Goal: Task Accomplishment & Management: Use online tool/utility

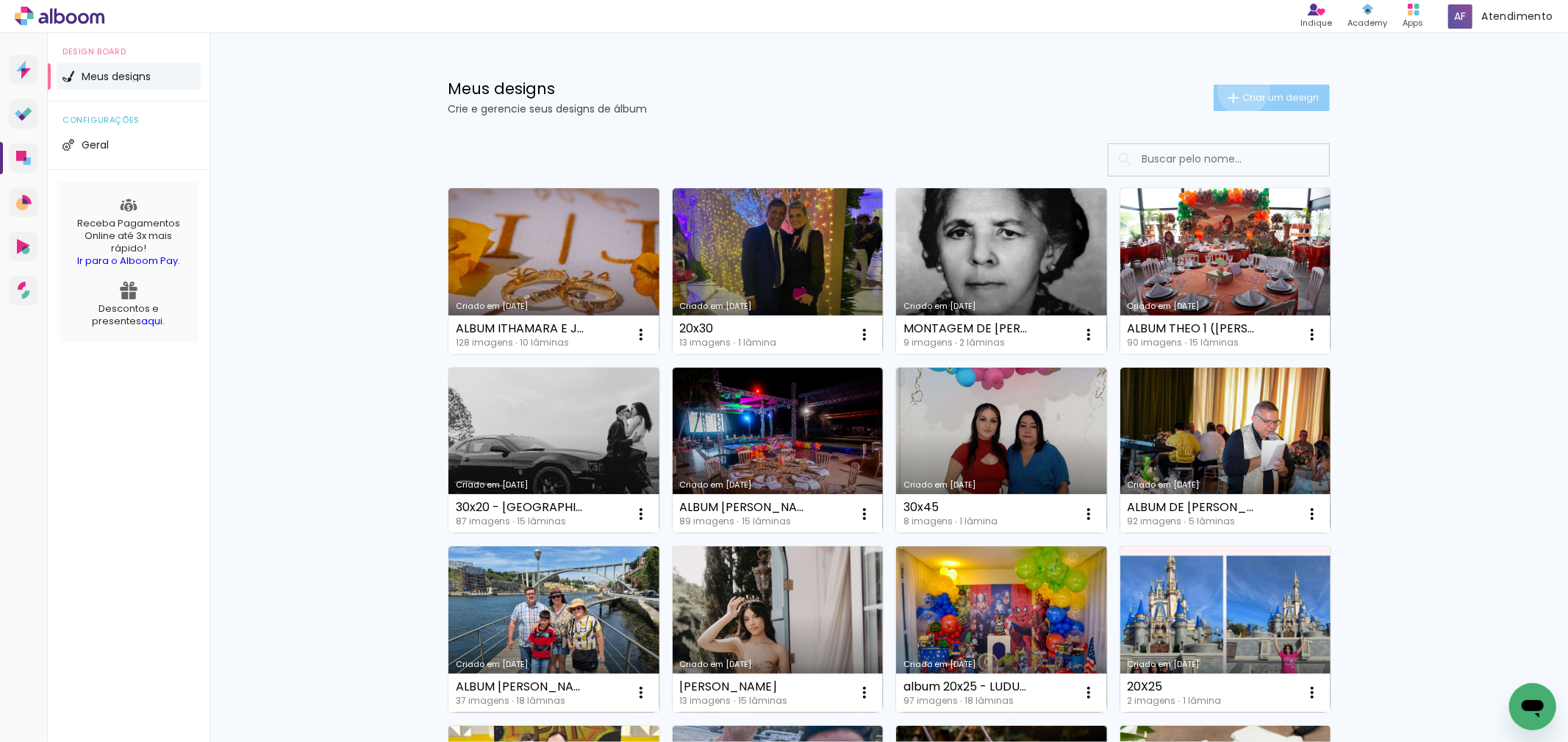
click at [1231, 90] on paper-button "Criar um design" at bounding box center [1272, 98] width 116 height 27
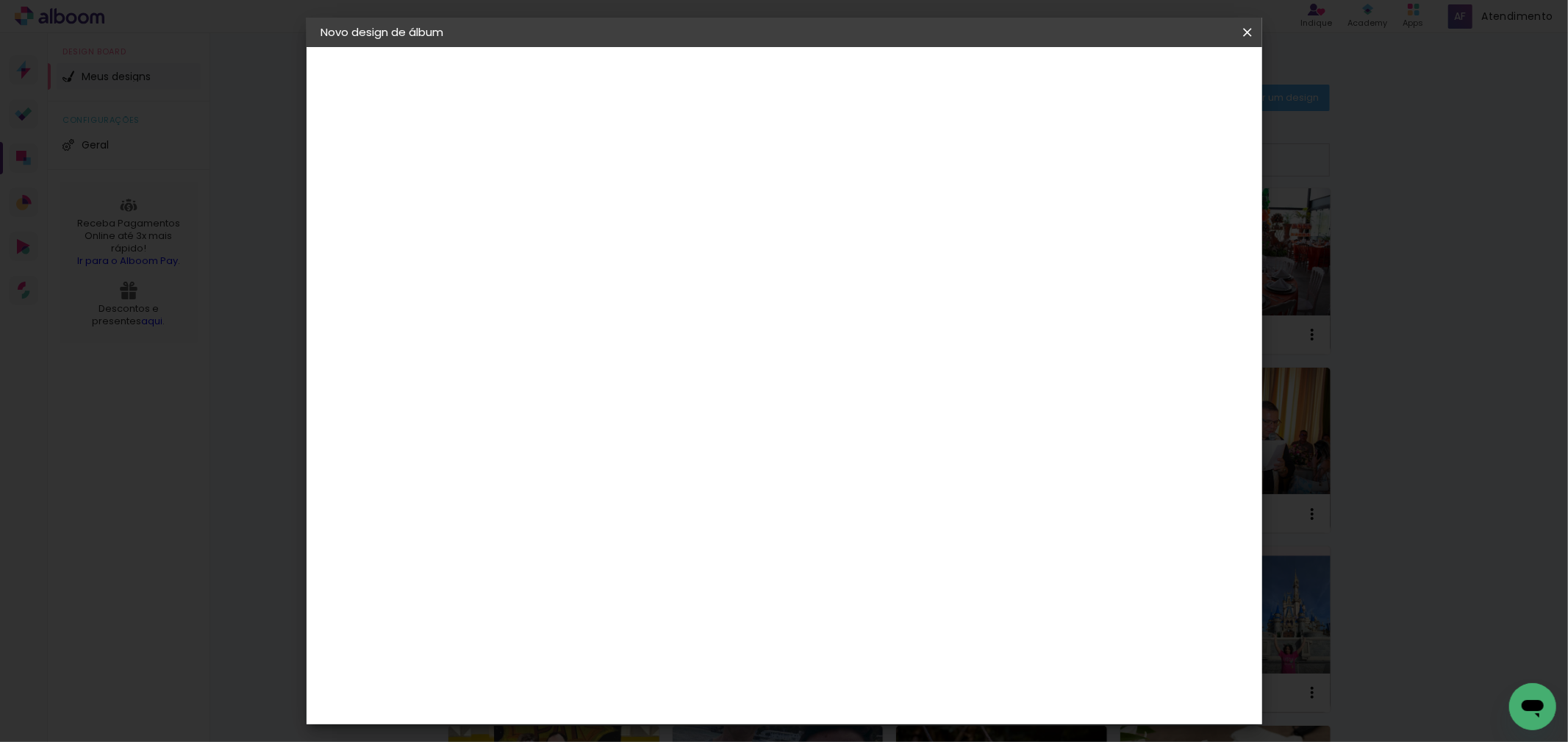
click at [562, 206] on input at bounding box center [562, 197] width 0 height 23
click at [562, 195] on input at bounding box center [562, 197] width 0 height 23
click at [562, 195] on input at bounding box center [562, 197] width 0 height 23
type input "f"
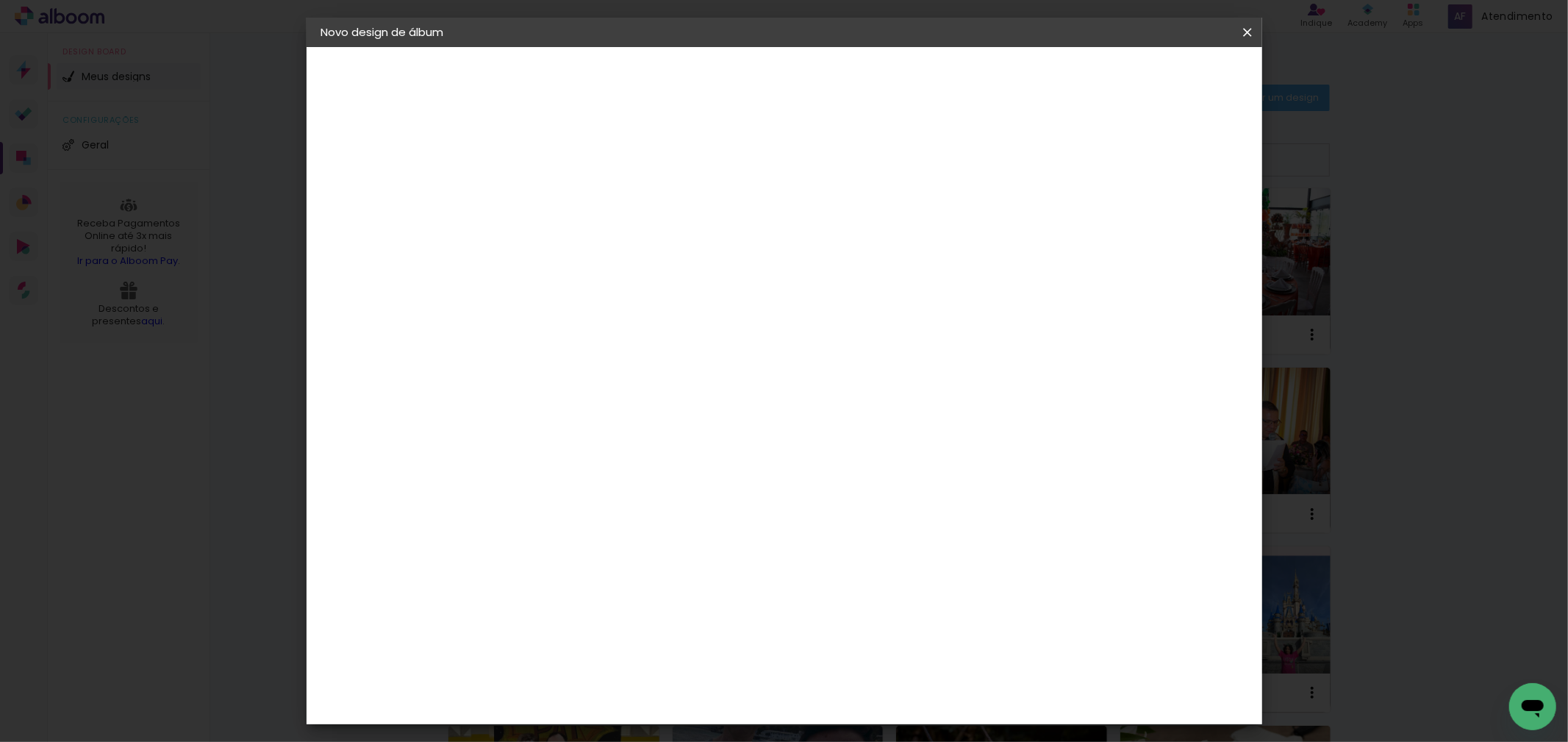
click at [562, 197] on input "FOTO LIVRO 20X30" at bounding box center [562, 197] width 0 height 23
click at [562, 198] on input "FOTO LIVRO 20X30 -" at bounding box center [562, 197] width 0 height 23
type input "FOTO LIVRO 20X30 - [DEMOGRAPHIC_DATA] - 1138325 - [GEOGRAPHIC_DATA]"
type paper-input "FOTO LIVRO 20X30 - [DEMOGRAPHIC_DATA] - 1138325 - [GEOGRAPHIC_DATA]"
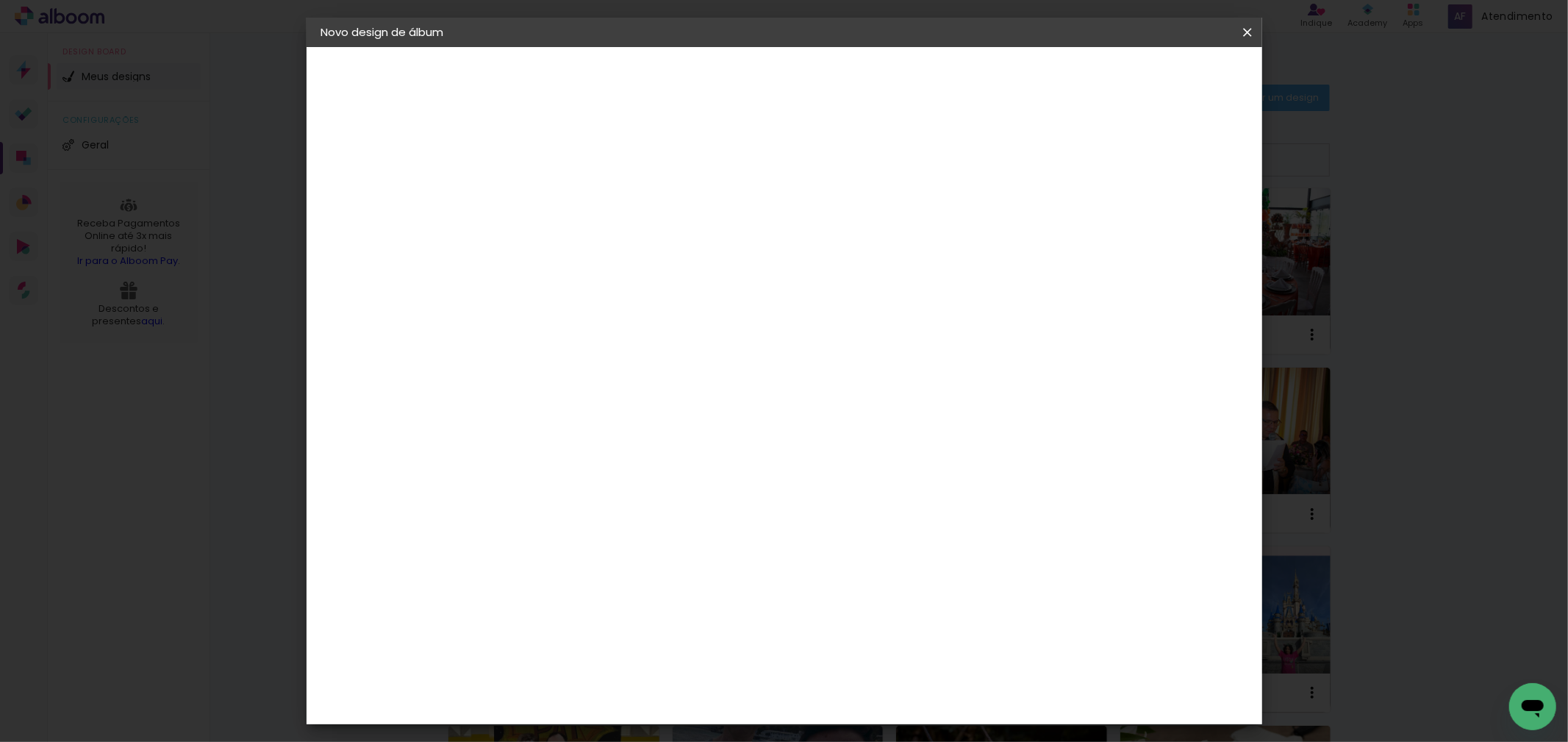
scroll to position [0, 0]
click at [0, 0] on slot "Avançar" at bounding box center [0, 0] width 0 height 0
drag, startPoint x: 969, startPoint y: 217, endPoint x: 977, endPoint y: 231, distance: 16.1
click at [0, 0] on slot "Tamanho Livre" at bounding box center [0, 0] width 0 height 0
click at [837, 89] on paper-button "Avançar" at bounding box center [800, 77] width 72 height 25
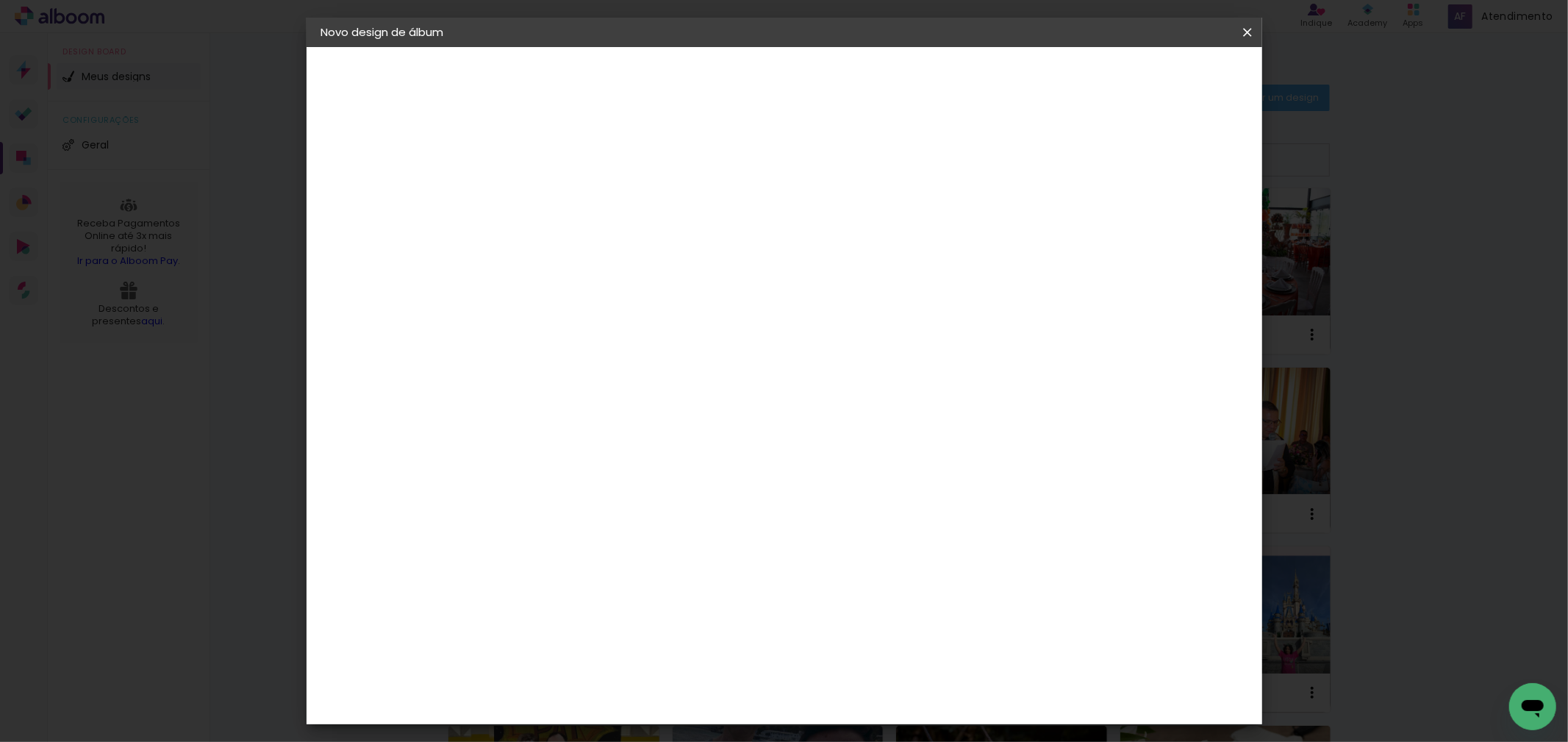
drag, startPoint x: 883, startPoint y: 608, endPoint x: 806, endPoint y: 626, distance: 79.1
click at [806, 626] on div "cm" at bounding box center [872, 611] width 572 height 51
click at [875, 610] on input "60" at bounding box center [863, 610] width 38 height 22
drag, startPoint x: 881, startPoint y: 608, endPoint x: 819, endPoint y: 617, distance: 62.6
click at [819, 617] on div "cm" at bounding box center [872, 611] width 572 height 51
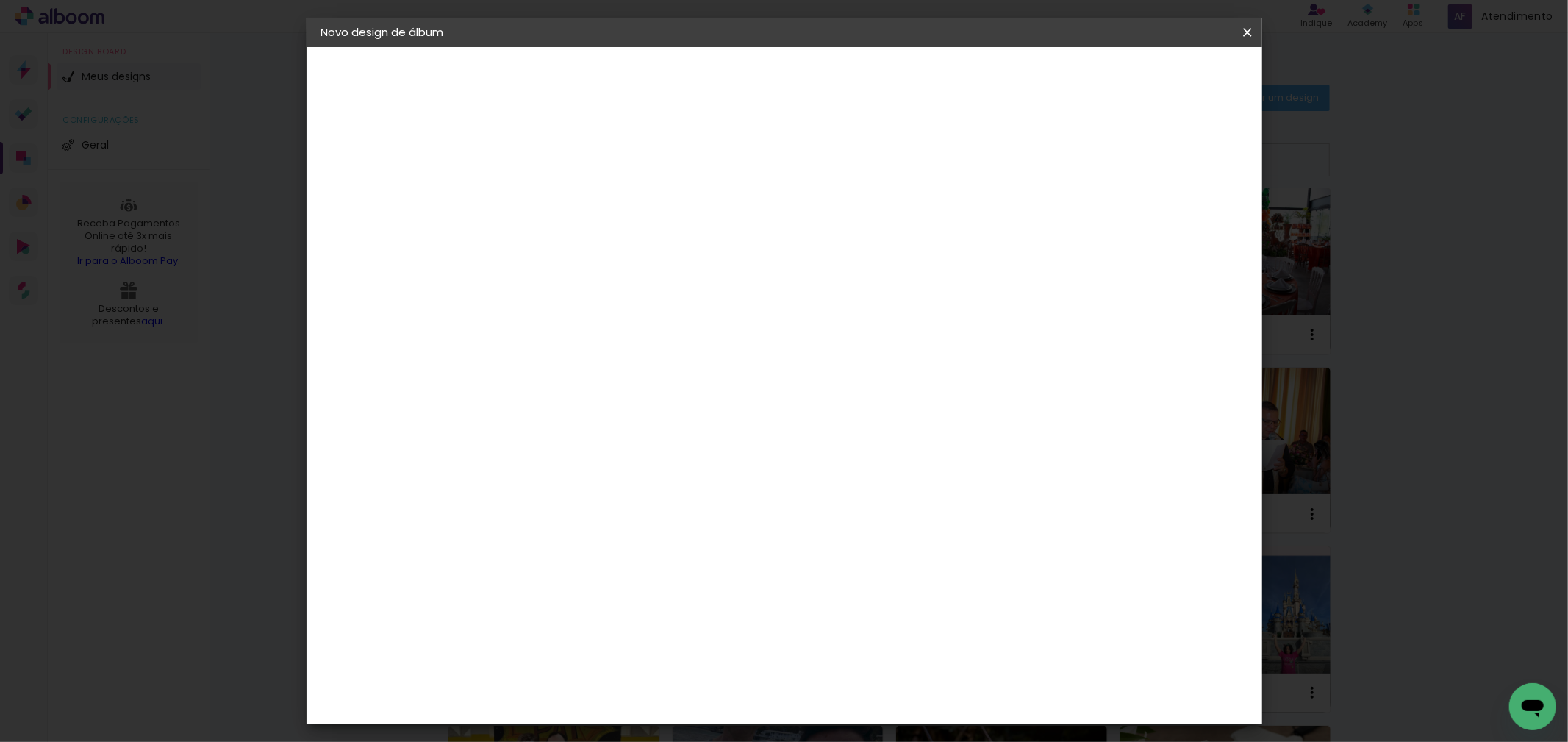
scroll to position [217, 0]
type input "40,5"
type paper-input "40,5"
click at [1150, 80] on span "Iniciar design" at bounding box center [1116, 77] width 67 height 11
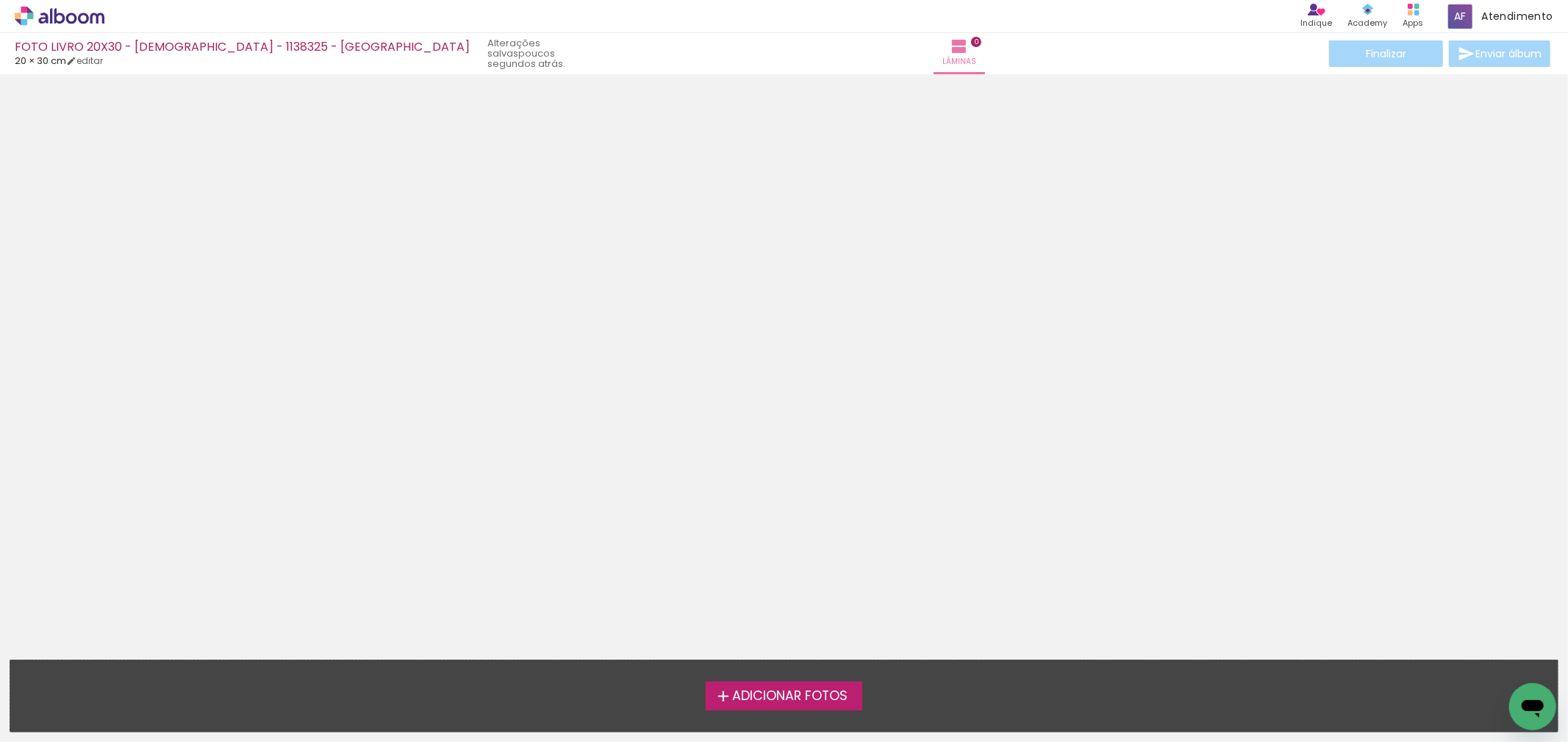
click at [790, 692] on span "Adicionar Fotos" at bounding box center [790, 696] width 116 height 13
click at [0, 0] on input "file" at bounding box center [0, 0] width 0 height 0
